Goal: Communication & Community: Answer question/provide support

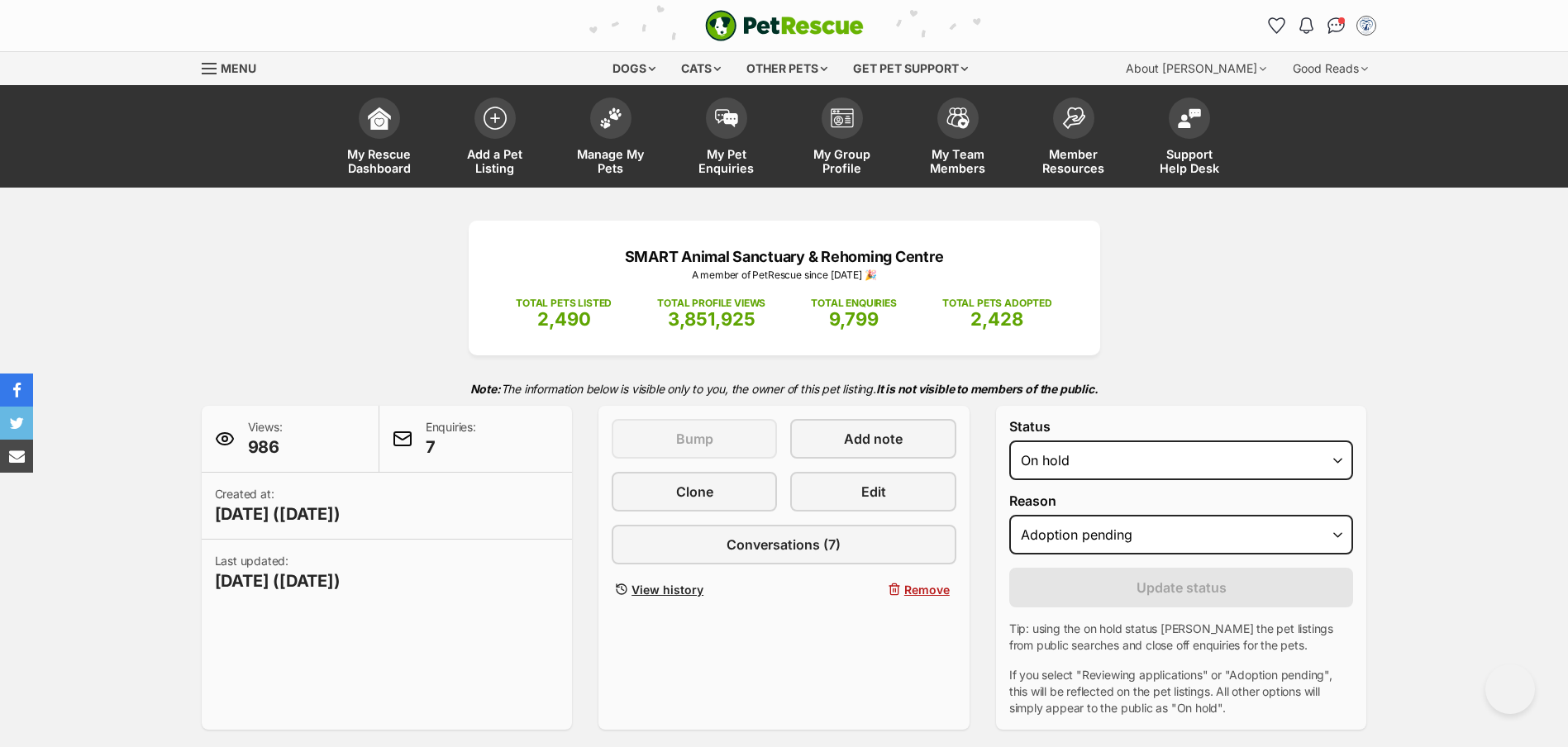
select select "on_hold"
select select "adoption_pending"
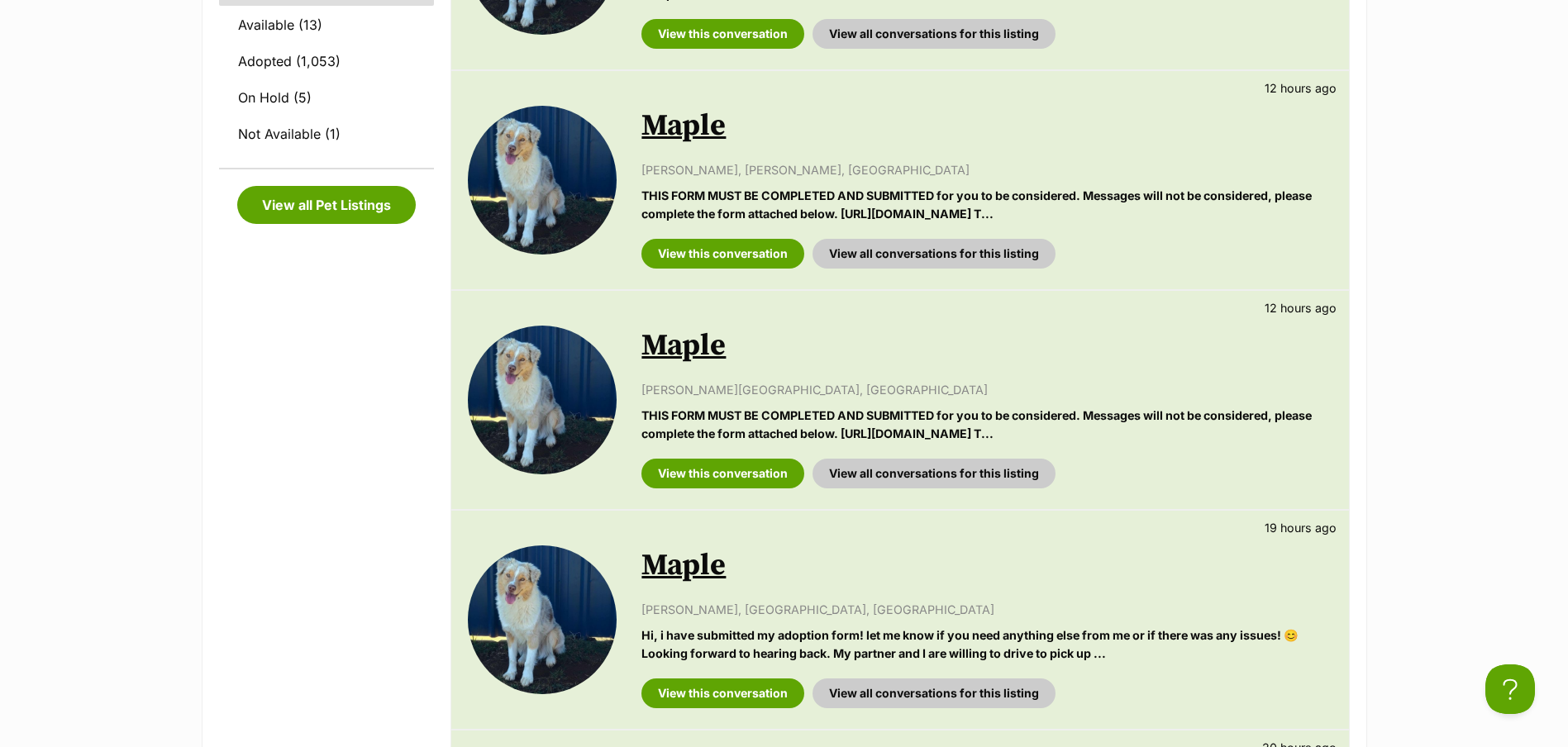
scroll to position [744, 0]
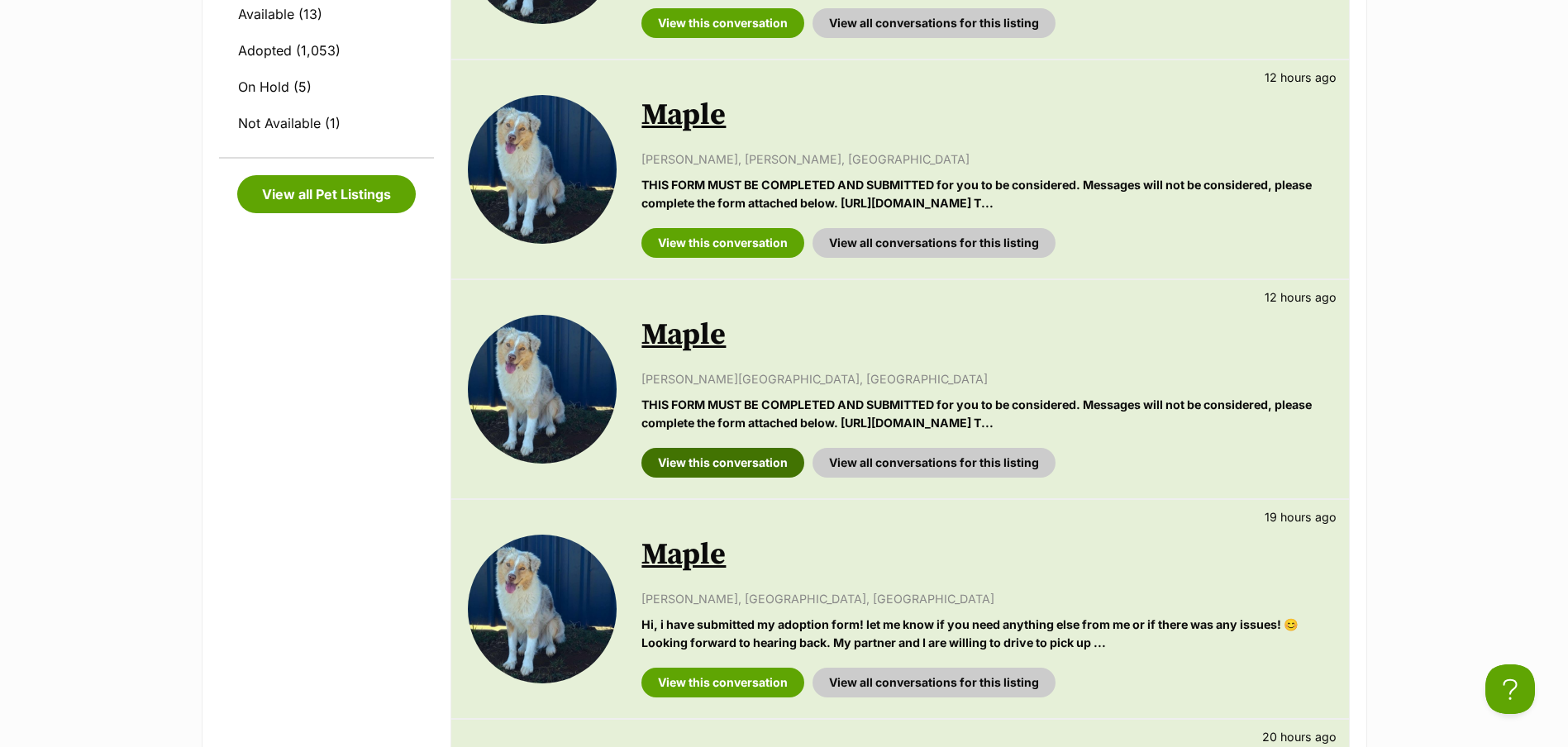
click at [711, 464] on link "View this conversation" at bounding box center [722, 463] width 163 height 30
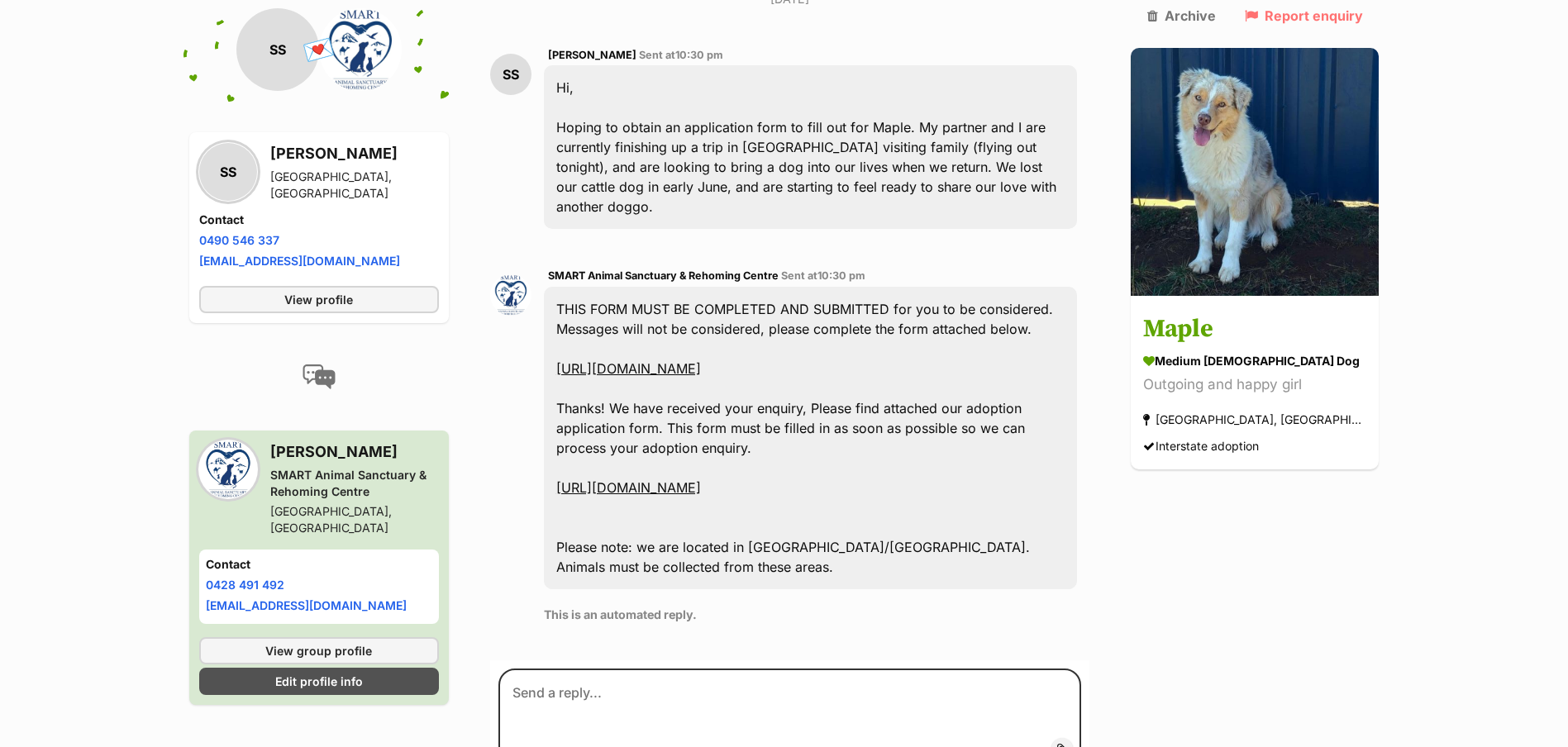
scroll to position [477, 0]
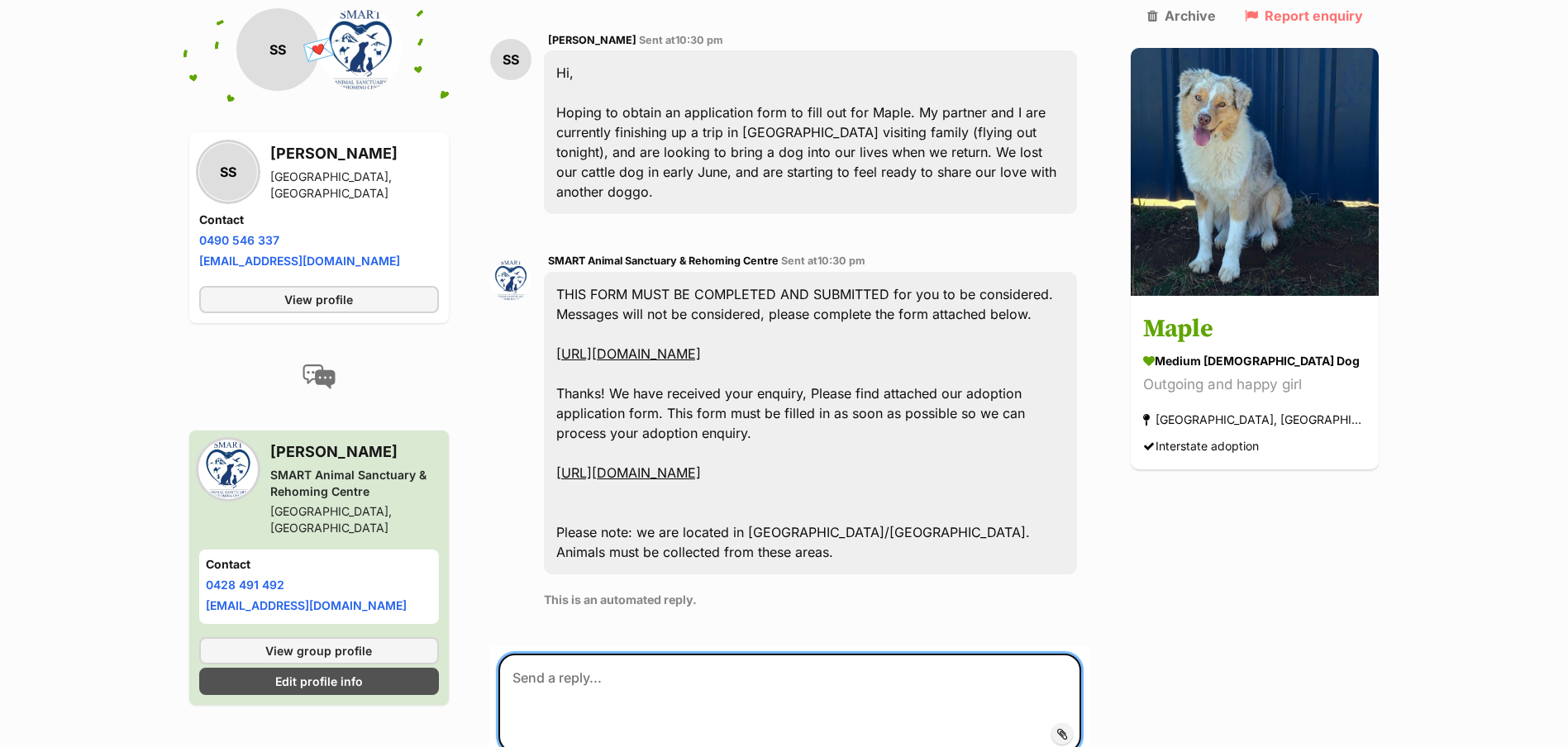
click at [626, 654] on textarea at bounding box center [790, 703] width 584 height 99
type textarea "Hi [PERSON_NAME], please see the links above. Thanks"
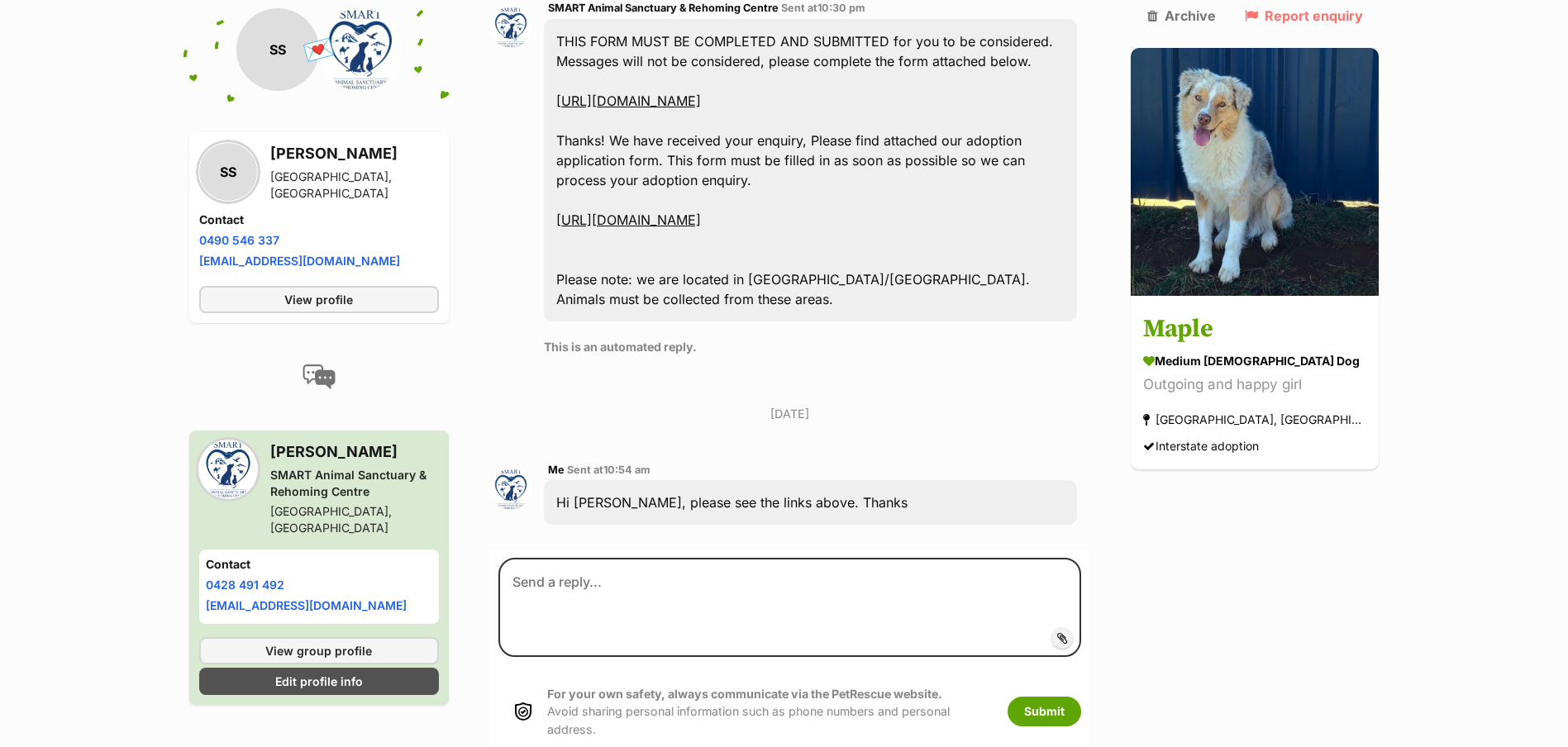
scroll to position [786, 0]
